Goal: Task Accomplishment & Management: Manage account settings

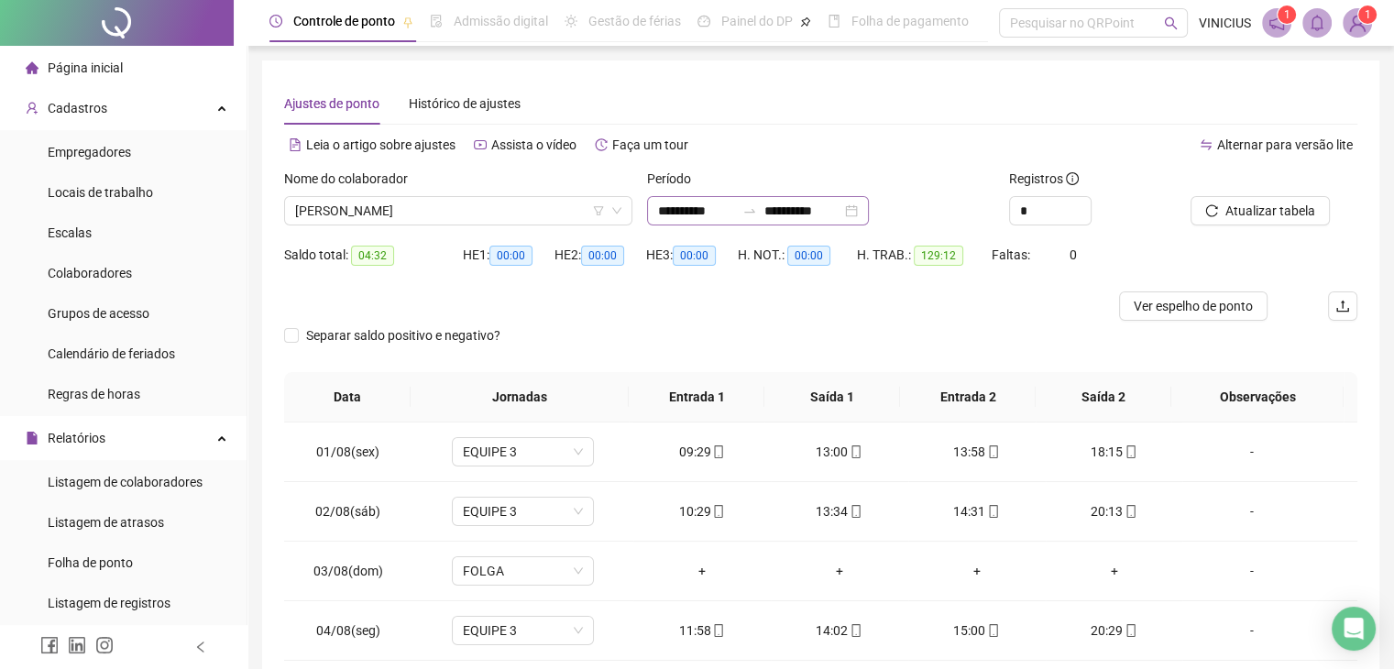
scroll to position [458, 0]
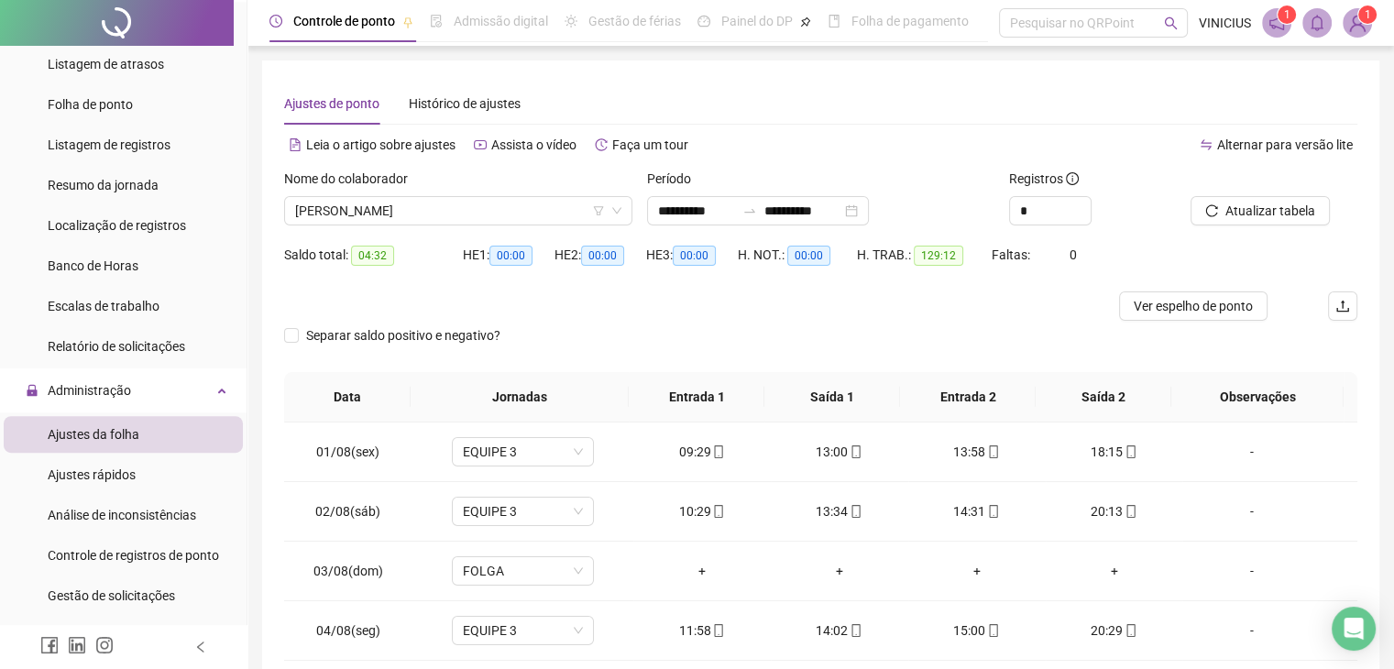
click at [105, 421] on div "Ajustes da folha" at bounding box center [94, 434] width 92 height 37
click at [121, 437] on span "Ajustes da folha" at bounding box center [94, 434] width 92 height 15
click at [373, 211] on span "[PERSON_NAME]" at bounding box center [458, 210] width 326 height 27
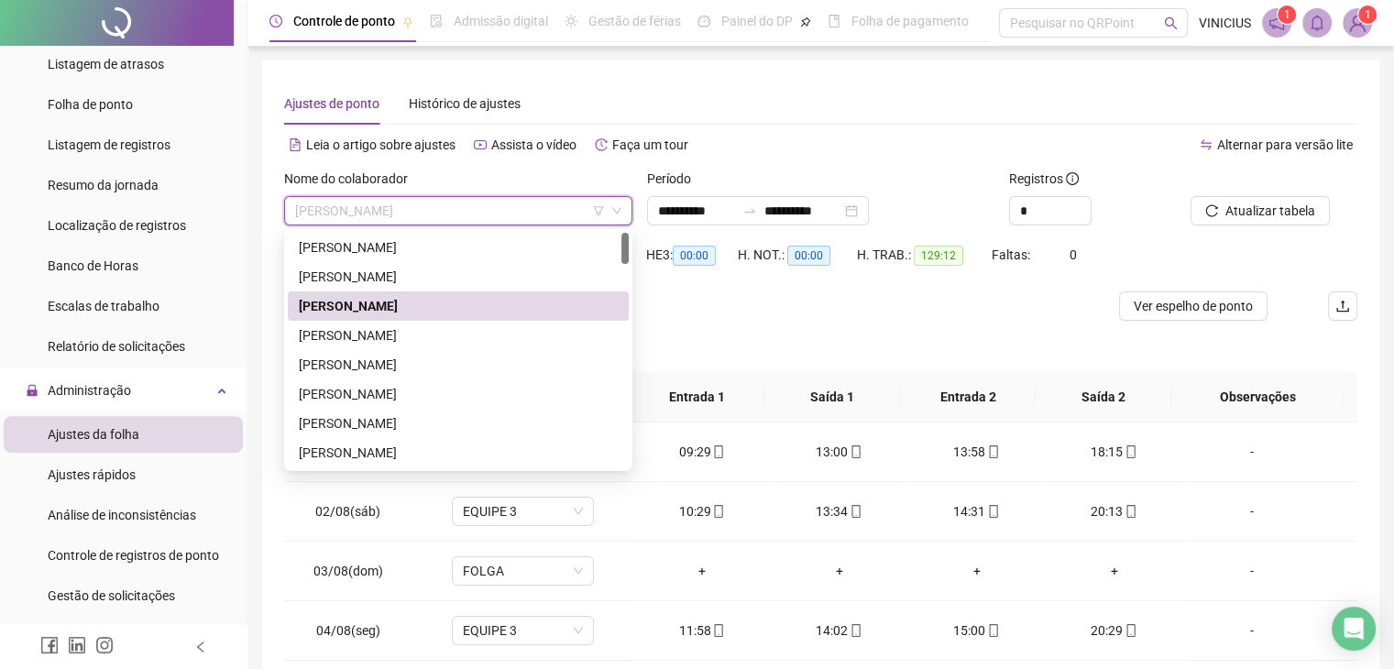
click at [373, 211] on span "[PERSON_NAME]" at bounding box center [458, 210] width 326 height 27
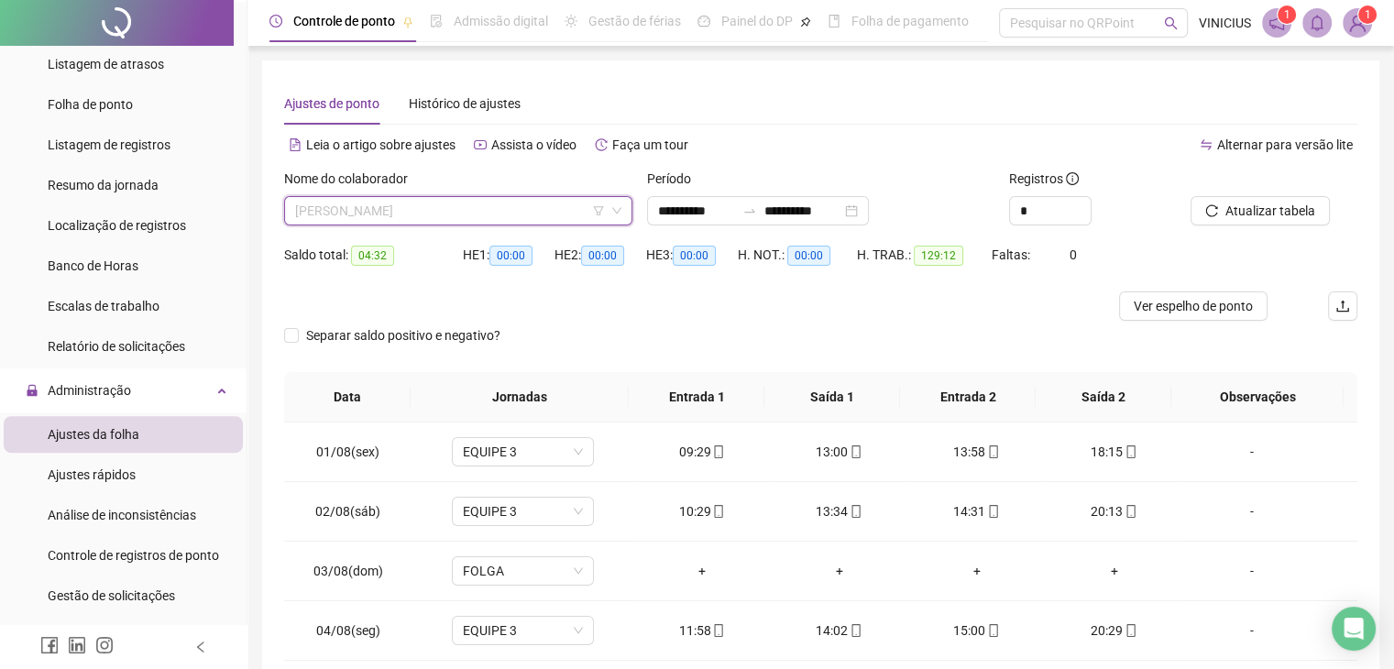
click at [373, 211] on span "[PERSON_NAME]" at bounding box center [458, 210] width 326 height 27
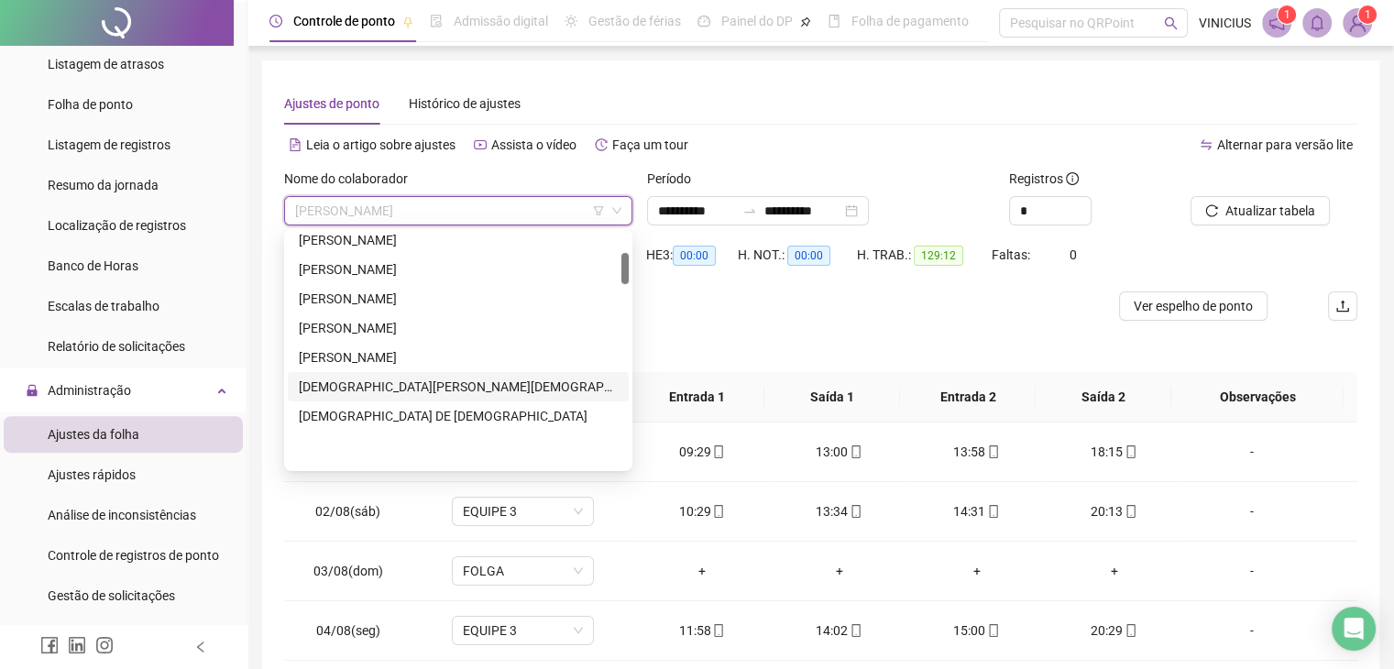
scroll to position [150, 0]
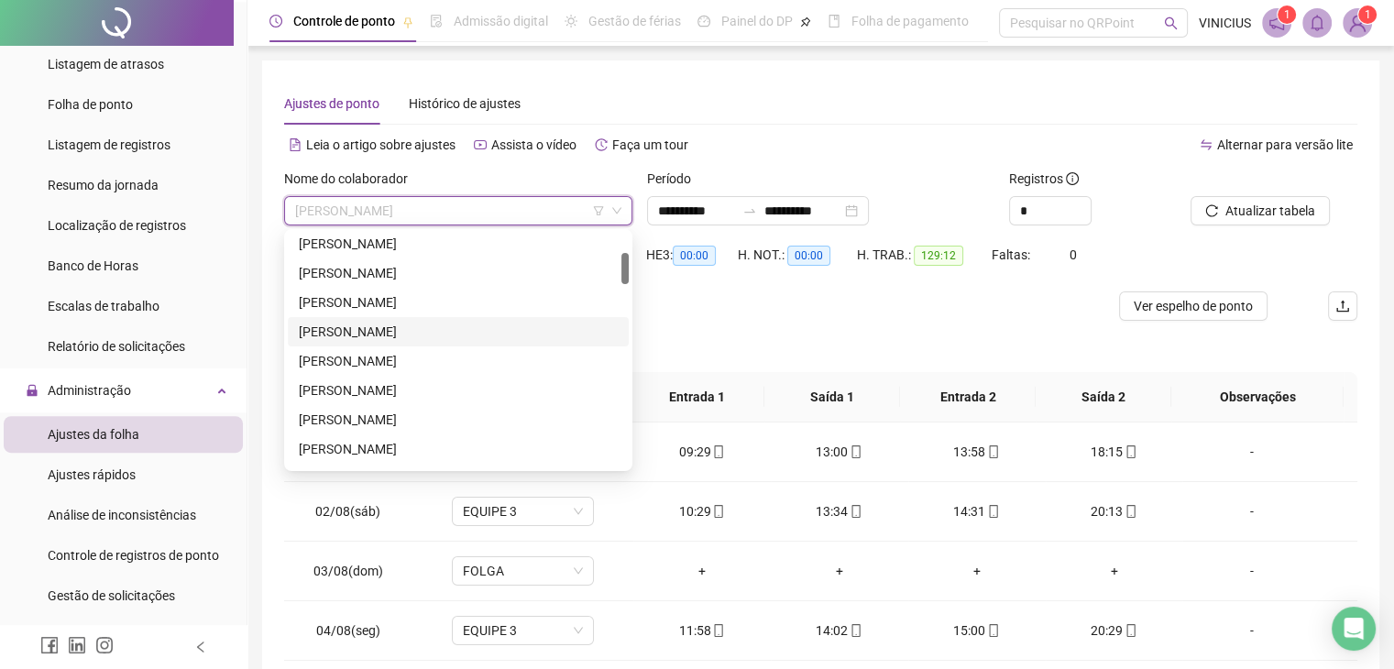
click at [360, 323] on div "[PERSON_NAME]" at bounding box center [458, 332] width 319 height 20
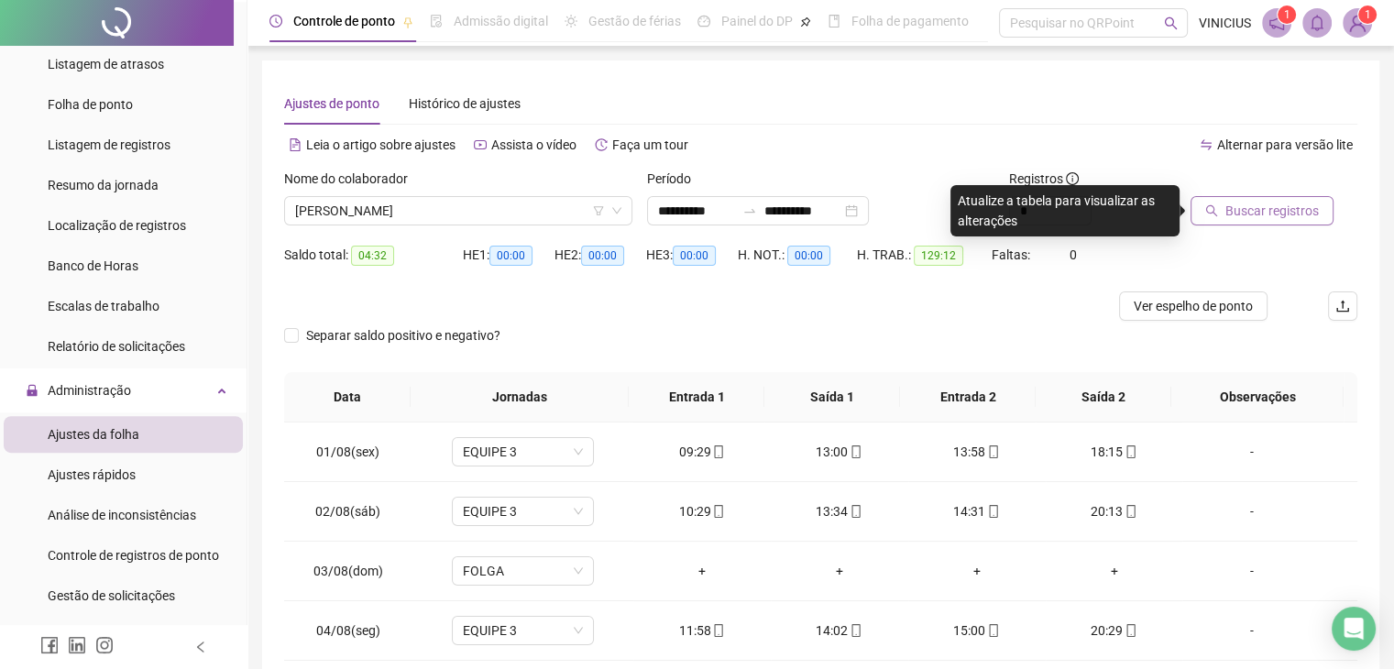
click at [1220, 210] on button "Buscar registros" at bounding box center [1262, 210] width 143 height 29
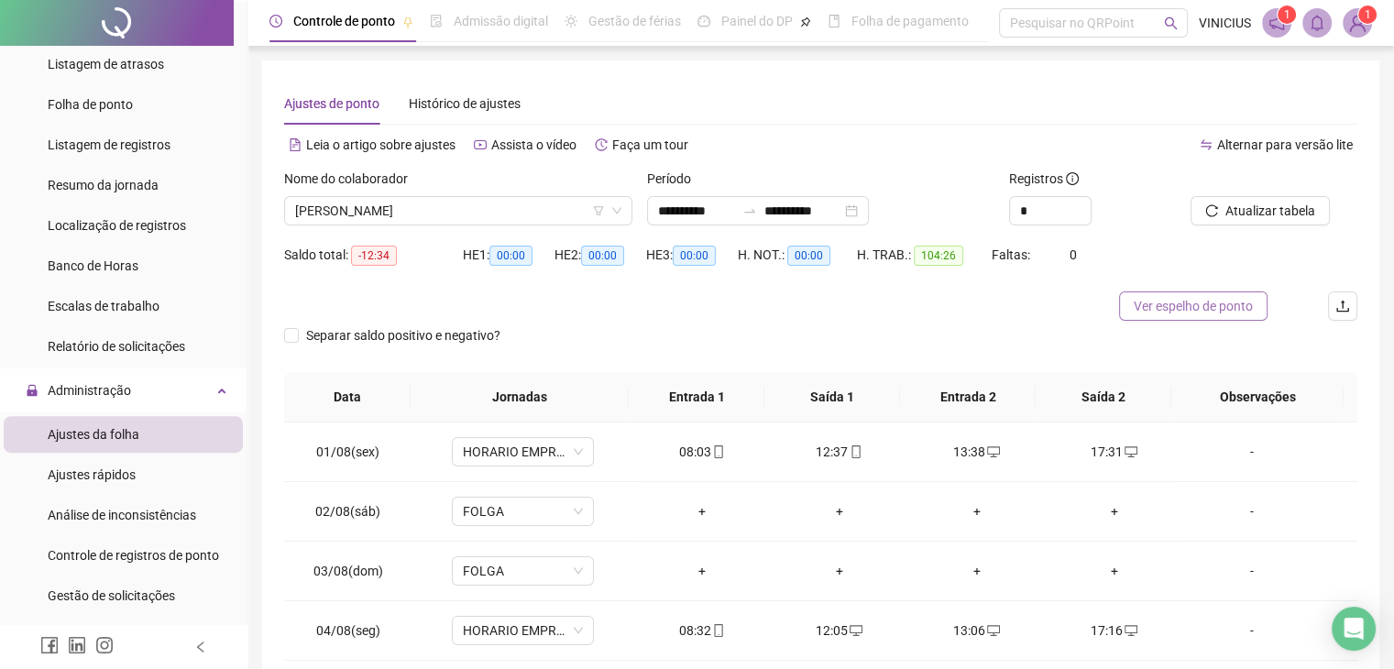
click at [1193, 293] on button "Ver espelho de ponto" at bounding box center [1193, 305] width 148 height 29
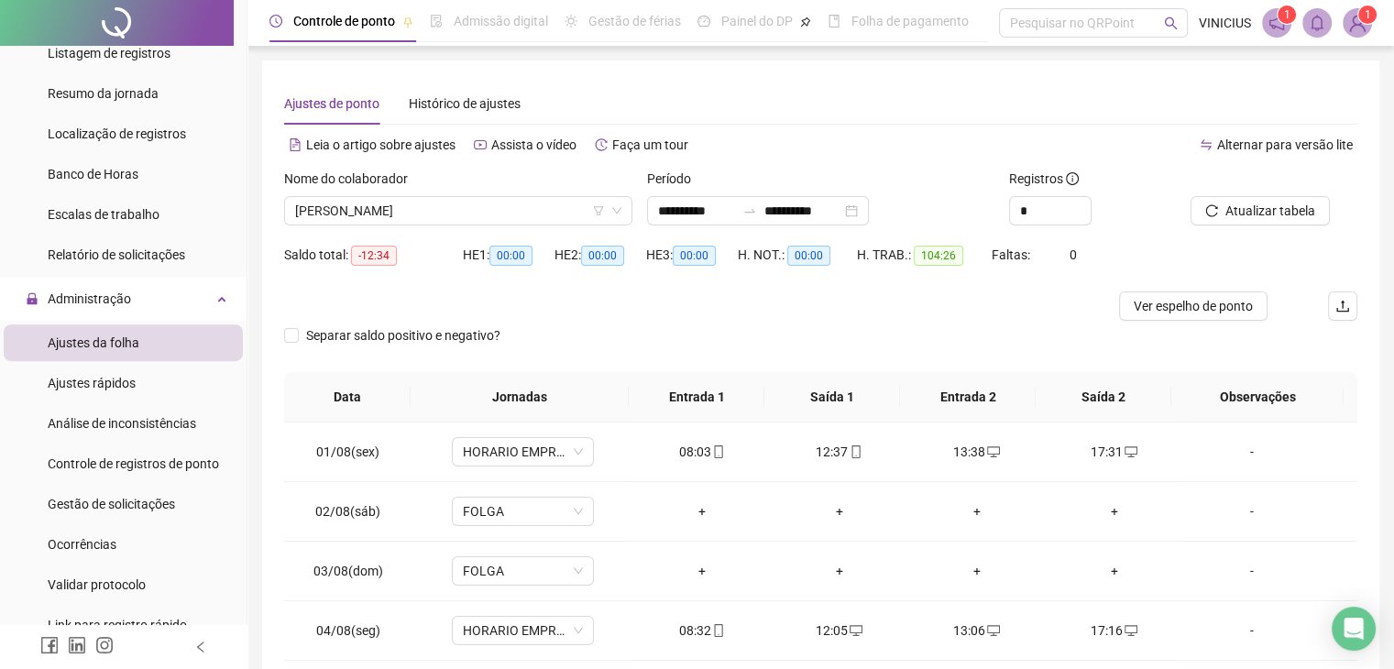
click at [126, 393] on div "Ajustes rápidos" at bounding box center [92, 383] width 88 height 37
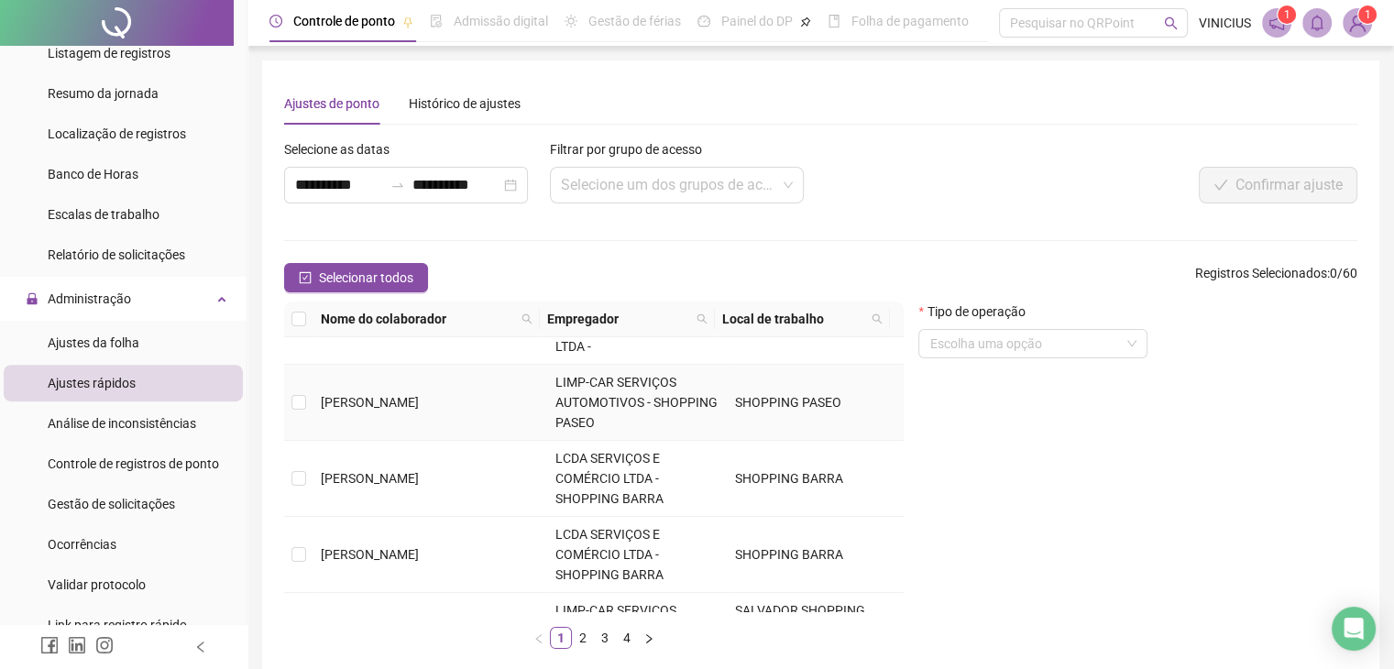
scroll to position [92, 0]
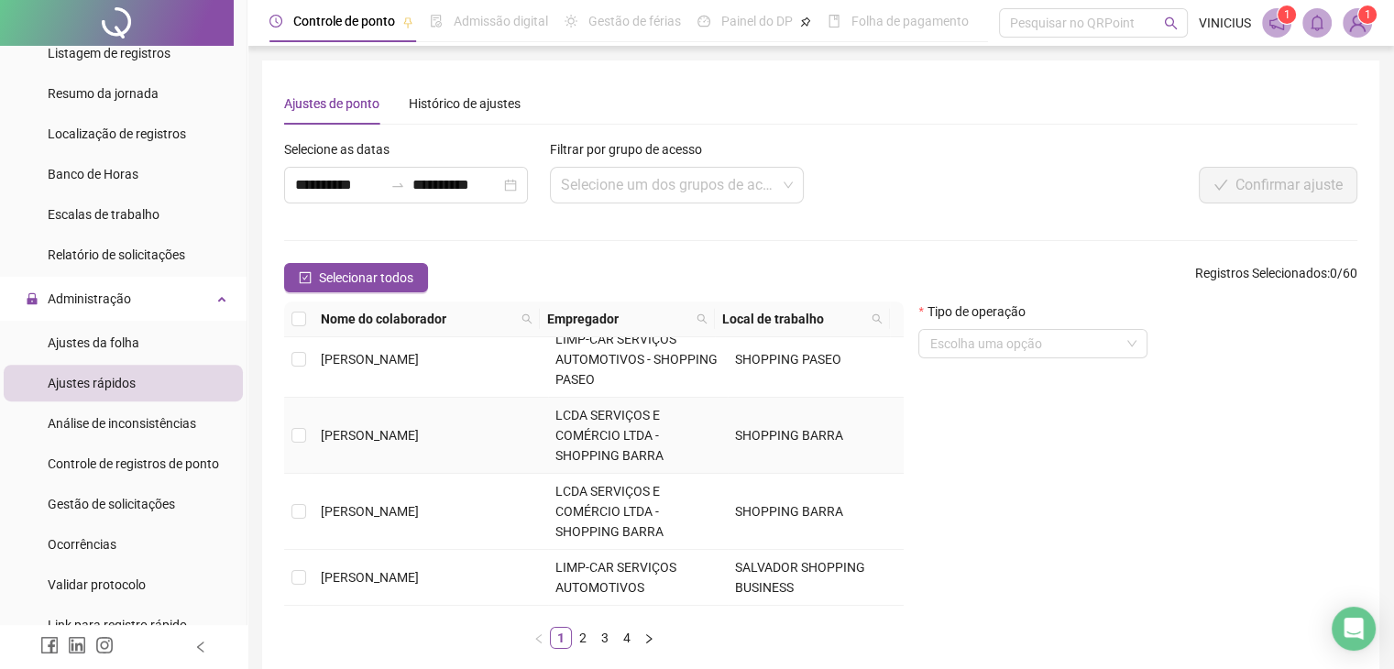
click at [419, 428] on span "[PERSON_NAME]" at bounding box center [370, 435] width 98 height 15
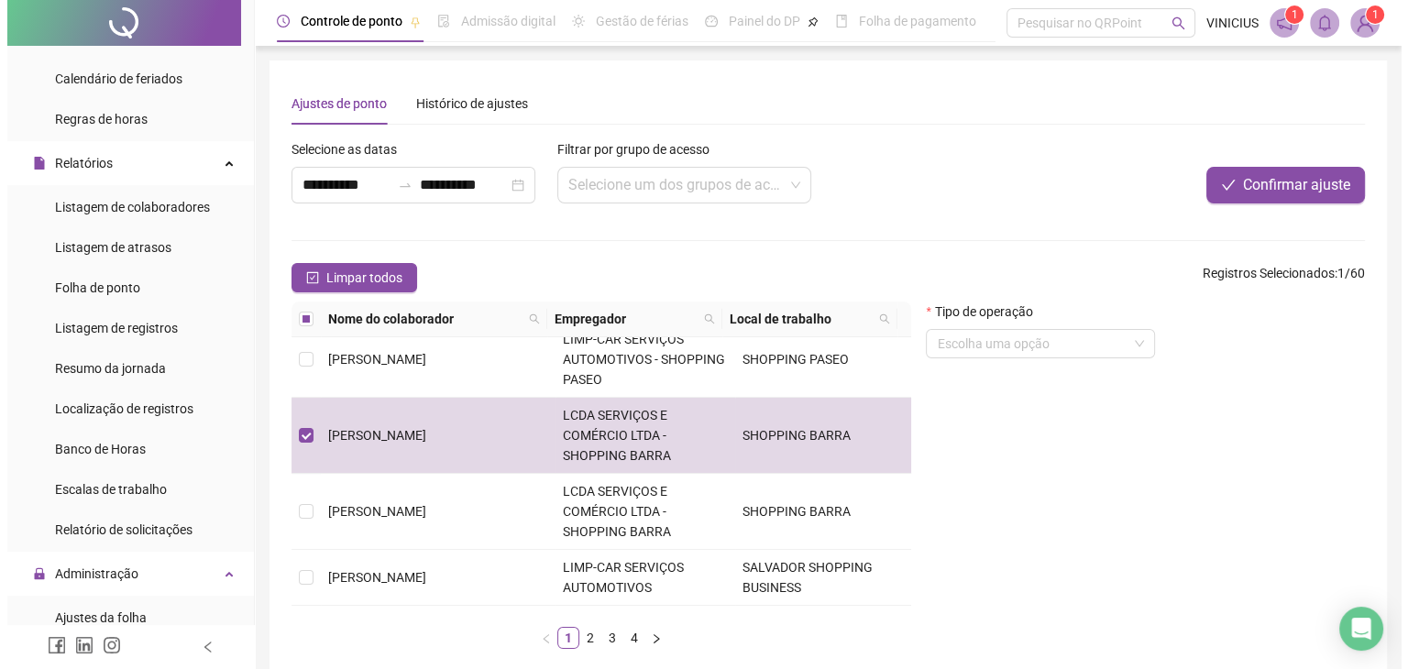
scroll to position [0, 0]
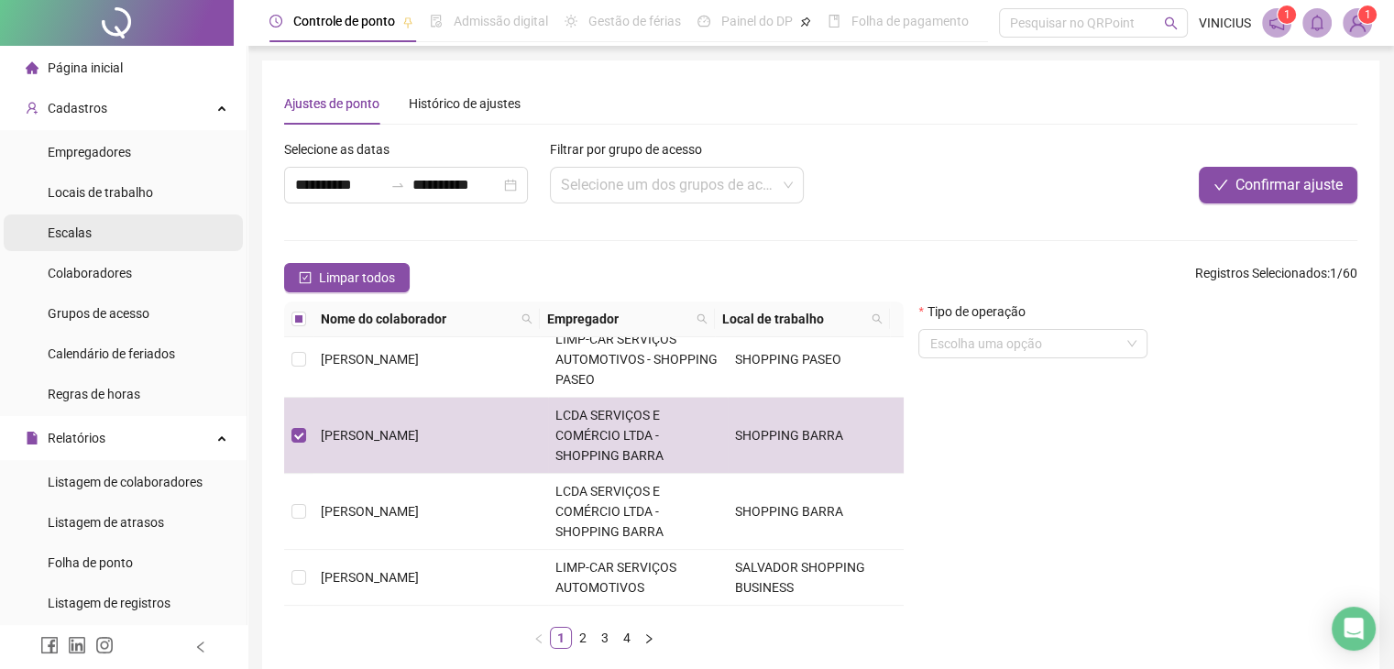
click at [61, 247] on div "Escalas" at bounding box center [70, 232] width 44 height 37
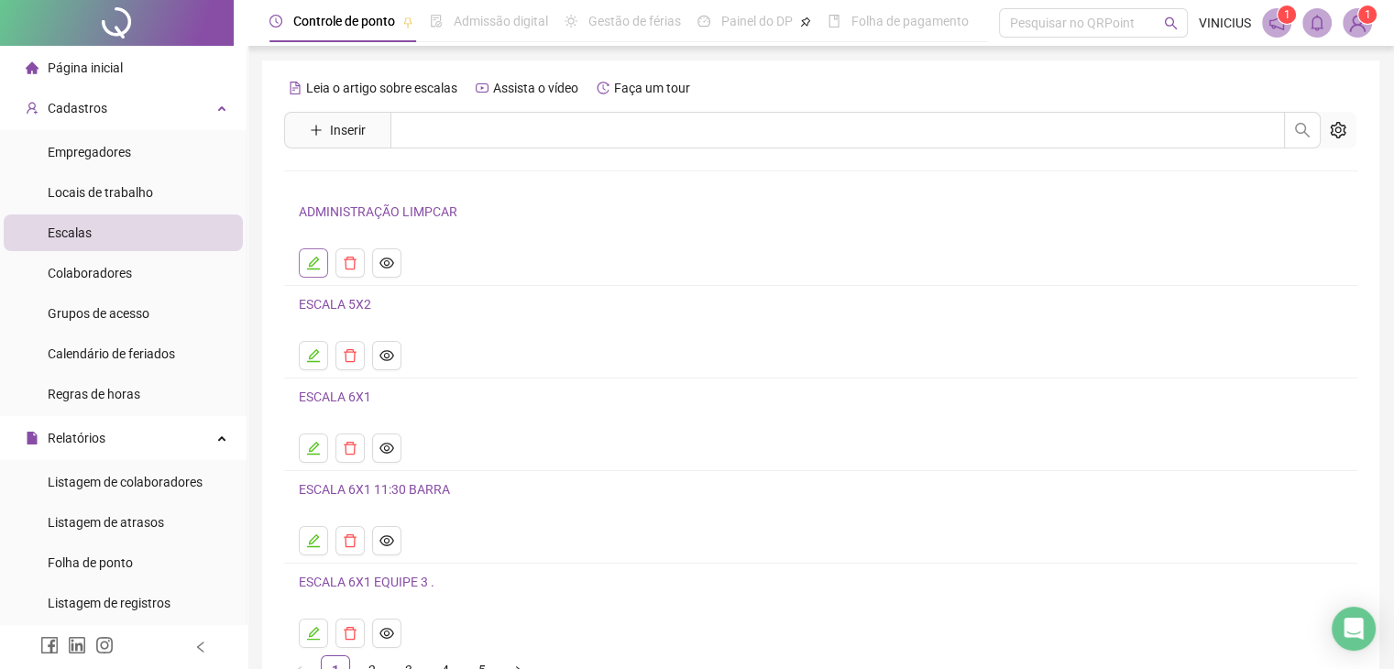
click at [304, 267] on button "button" at bounding box center [313, 262] width 29 height 29
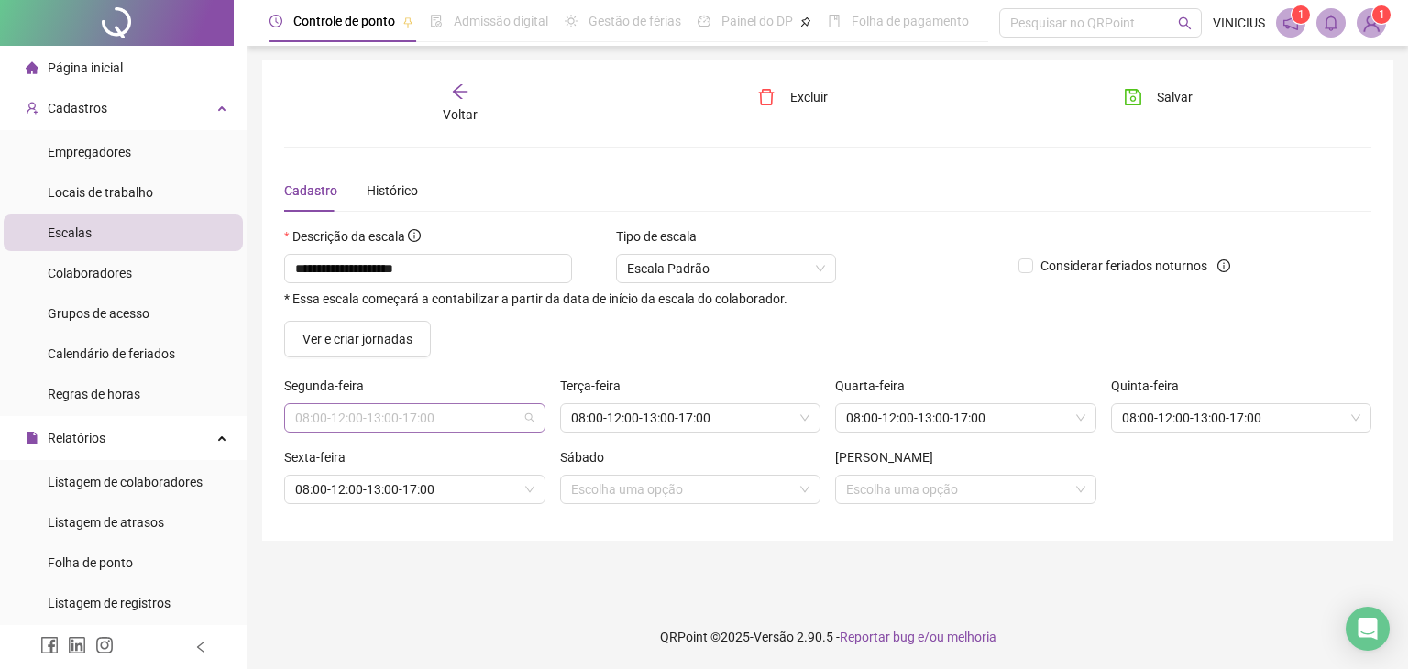
click at [539, 426] on div "08:00-12:00-13:00-17:00" at bounding box center [414, 417] width 261 height 29
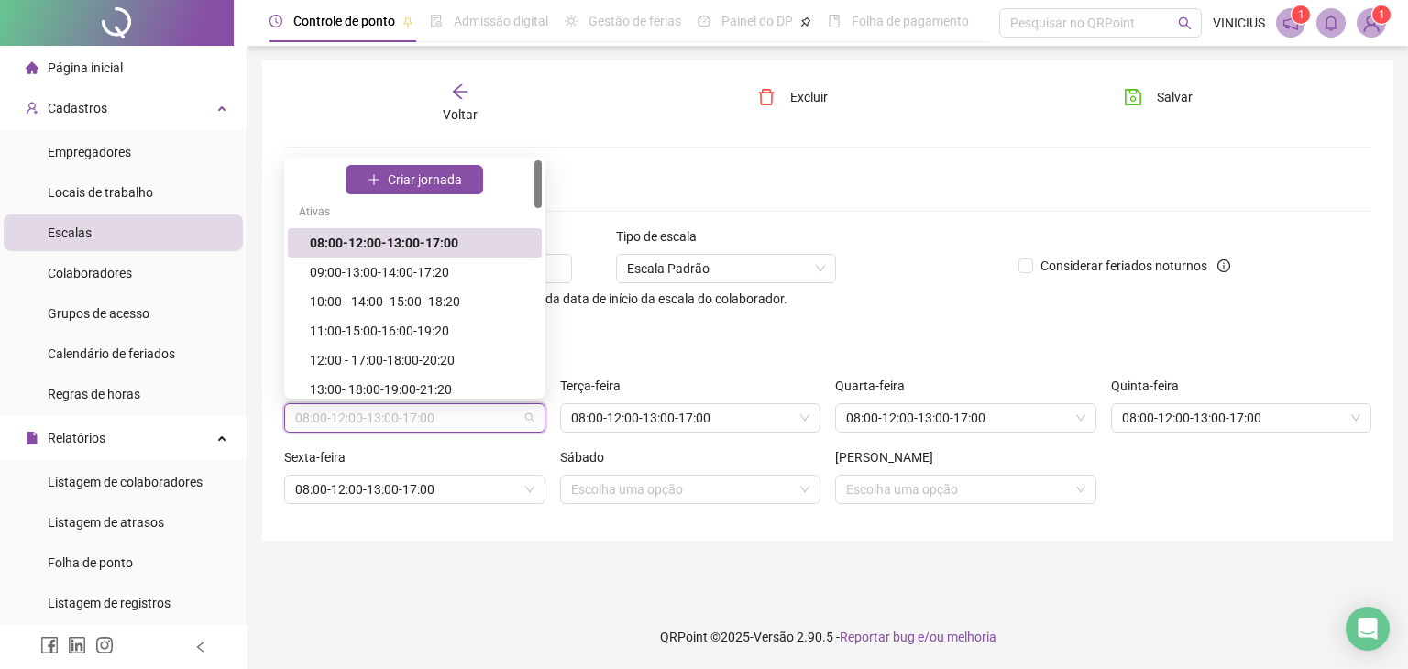
click at [664, 338] on div "Ver e criar jornadas" at bounding box center [828, 339] width 1102 height 37
